Goal: Task Accomplishment & Management: Manage account settings

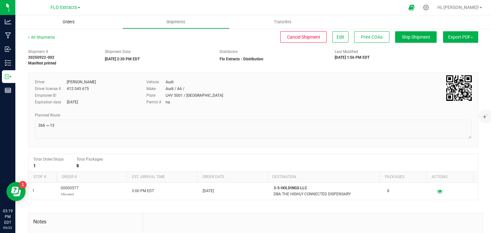
drag, startPoint x: 70, startPoint y: 20, endPoint x: 75, endPoint y: 20, distance: 5.1
click at [70, 20] on span "Orders" at bounding box center [68, 22] width 29 height 6
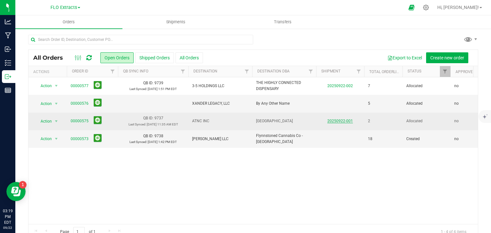
click at [338, 119] on link "20250922-001" at bounding box center [340, 121] width 26 height 4
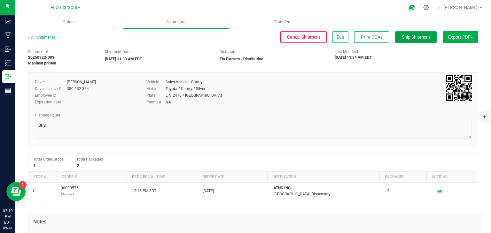
click at [405, 37] on span "Ship Shipment" at bounding box center [416, 37] width 28 height 5
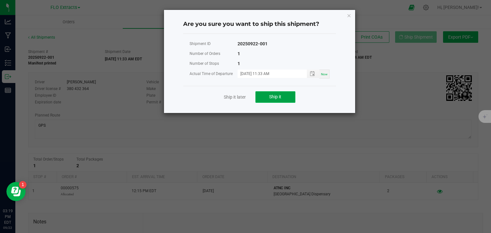
click at [286, 95] on button "Ship it" at bounding box center [275, 97] width 40 height 12
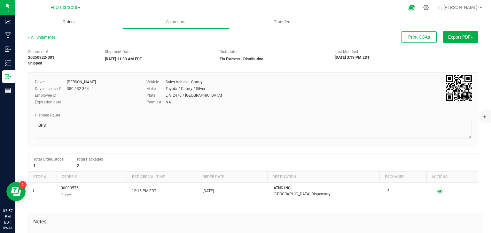
click at [69, 21] on span "Orders" at bounding box center [68, 22] width 29 height 6
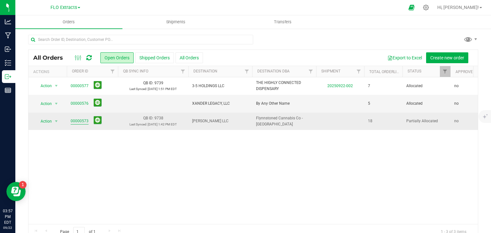
click at [80, 119] on link "00000573" at bounding box center [80, 121] width 18 height 6
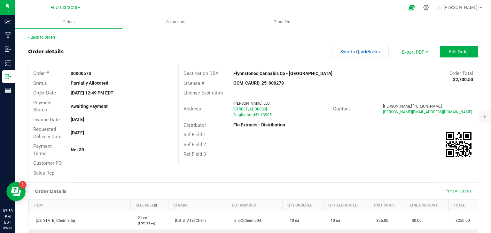
click at [43, 37] on link "Back to Orders" at bounding box center [41, 37] width 27 height 4
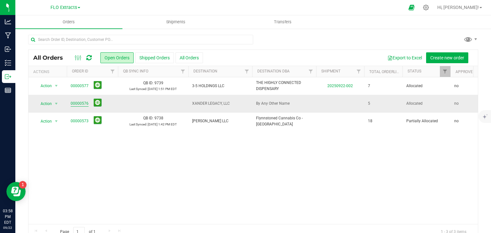
click at [78, 102] on link "00000576" at bounding box center [80, 104] width 18 height 6
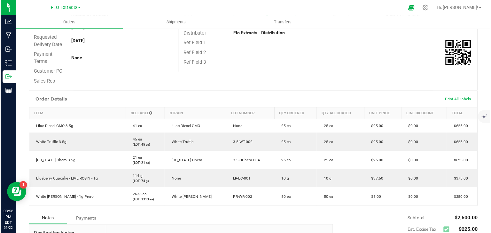
scroll to position [96, 0]
